Goal: Information Seeking & Learning: Learn about a topic

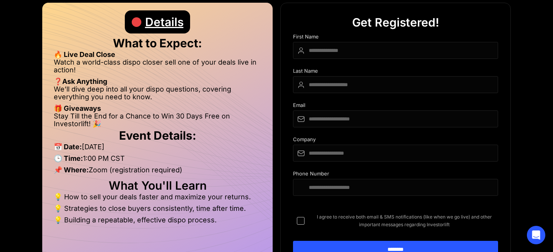
scroll to position [408, 0]
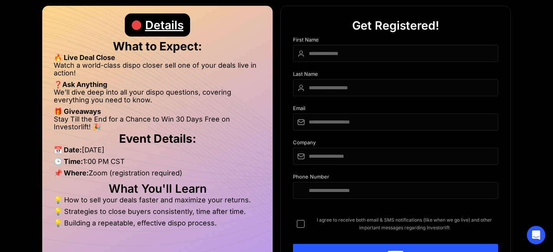
click at [162, 36] on div "Details" at bounding box center [164, 24] width 38 height 23
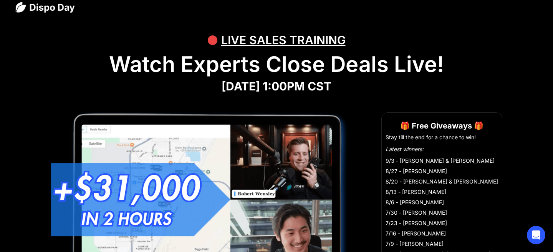
scroll to position [0, 0]
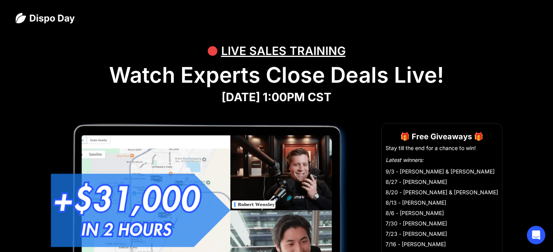
click at [251, 58] on div "LIVE SALES TRAINING" at bounding box center [283, 50] width 124 height 23
click at [251, 53] on div "LIVE SALES TRAINING" at bounding box center [283, 50] width 124 height 23
drag, startPoint x: 237, startPoint y: 73, endPoint x: 329, endPoint y: 121, distance: 103.8
click at [239, 75] on h1 "Watch Experts Close Deals Live!" at bounding box center [276, 75] width 522 height 26
drag, startPoint x: 336, startPoint y: 121, endPoint x: 400, endPoint y: 121, distance: 63.8
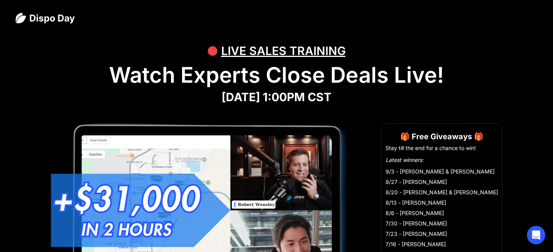
drag, startPoint x: 402, startPoint y: 121, endPoint x: 405, endPoint y: 153, distance: 32.4
click at [408, 158] on em "Latest winners:" at bounding box center [405, 159] width 38 height 7
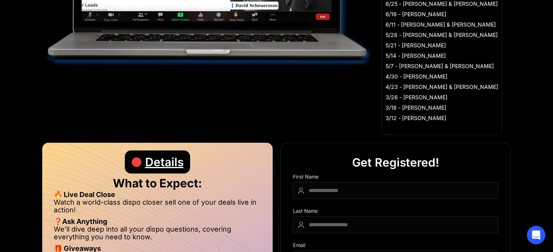
scroll to position [272, 0]
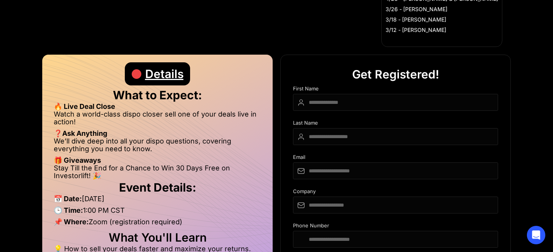
click at [178, 85] on div "Details" at bounding box center [164, 73] width 38 height 23
drag, startPoint x: 169, startPoint y: 85, endPoint x: 158, endPoint y: 92, distance: 13.3
click at [169, 85] on div "Details" at bounding box center [164, 73] width 38 height 23
drag, startPoint x: 116, startPoint y: 117, endPoint x: 111, endPoint y: 124, distance: 9.0
click at [116, 110] on li "🔥 Live Deal Close" at bounding box center [157, 106] width 207 height 8
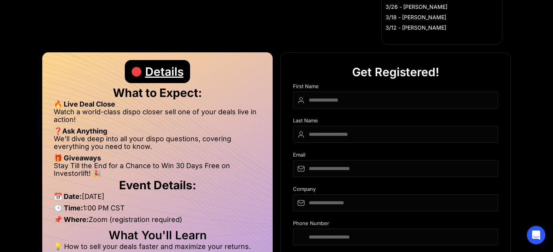
click at [93, 162] on strong "🎁 Giveaways" at bounding box center [77, 158] width 47 height 8
click at [127, 204] on li "📅 Date: [DATE] ‍" at bounding box center [157, 198] width 207 height 12
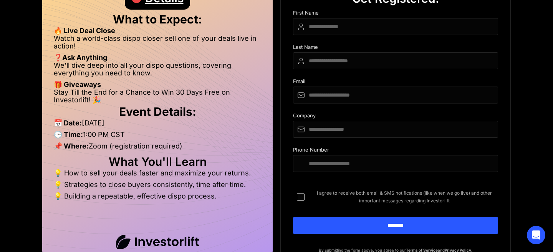
click at [135, 200] on li "💡 Building a repeatable, effective dispo process." at bounding box center [157, 196] width 207 height 8
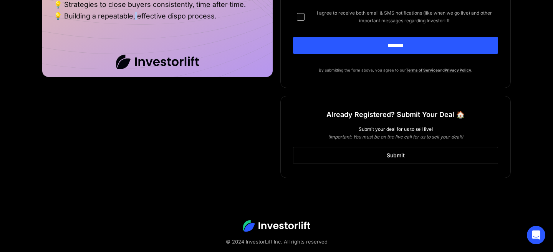
scroll to position [651, 0]
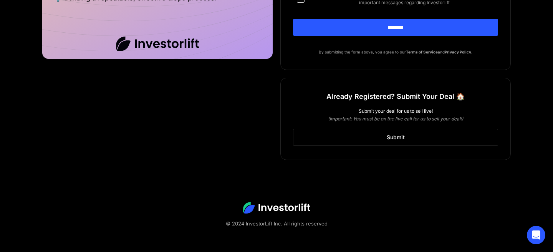
click at [320, 190] on footer "© 2024 InvestorLift Inc. All rights reserved" at bounding box center [276, 214] width 522 height 75
